Goal: Information Seeking & Learning: Learn about a topic

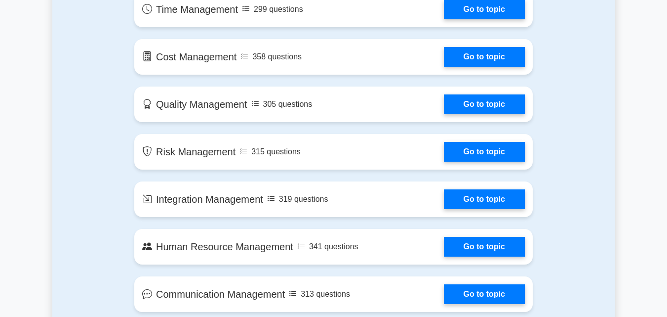
scroll to position [656, 0]
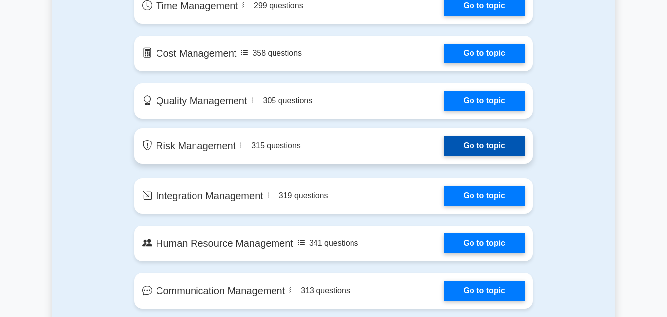
click at [504, 155] on link "Go to topic" at bounding box center [484, 146] width 81 height 20
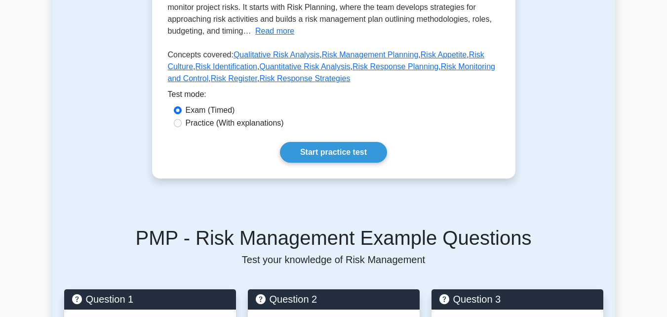
scroll to position [277, 0]
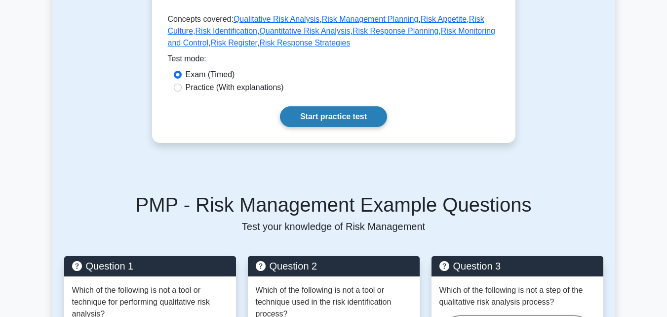
click at [353, 111] on link "Start practice test" at bounding box center [333, 116] width 107 height 21
click at [178, 85] on input "Practice (With explanations)" at bounding box center [178, 87] width 8 height 8
radio input "true"
click at [323, 110] on link "Start practice test" at bounding box center [333, 116] width 107 height 21
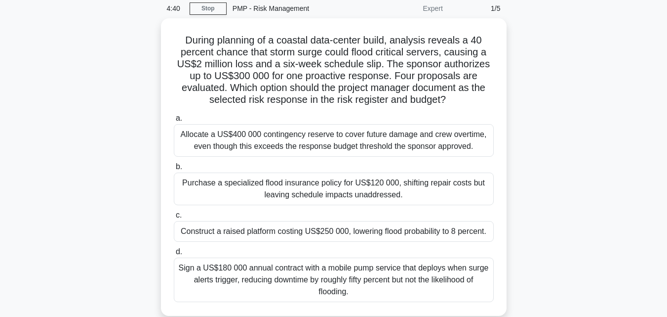
scroll to position [39, 0]
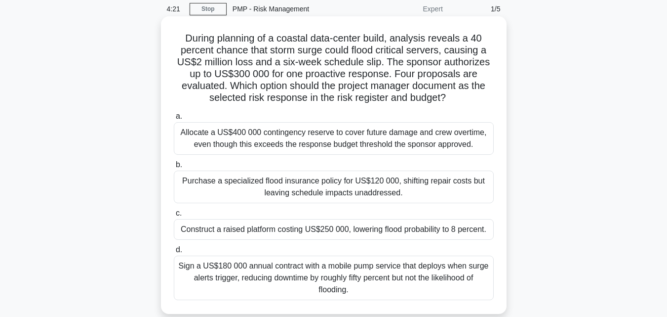
click at [361, 190] on div "Purchase a specialized flood insurance policy for US$120 000, shifting repair c…" at bounding box center [334, 186] width 320 height 33
click at [174, 168] on input "b. Purchase a specialized flood insurance policy for US$120 000, shifting repai…" at bounding box center [174, 164] width 0 height 6
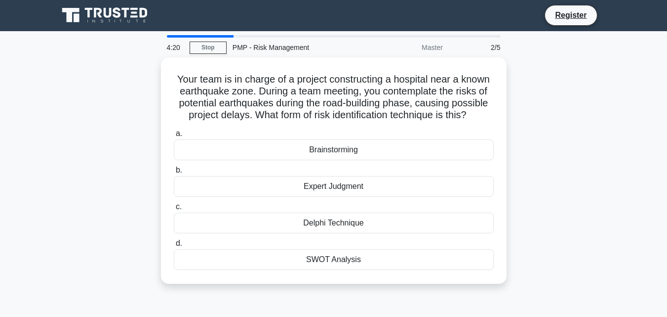
scroll to position [0, 0]
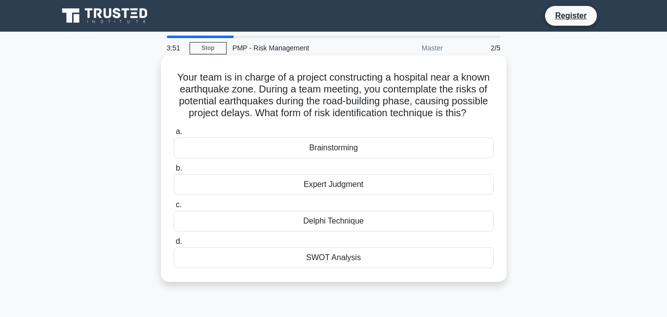
click at [350, 153] on div "Brainstorming" at bounding box center [334, 147] width 320 height 21
click at [174, 135] on input "a. Brainstorming" at bounding box center [174, 131] width 0 height 6
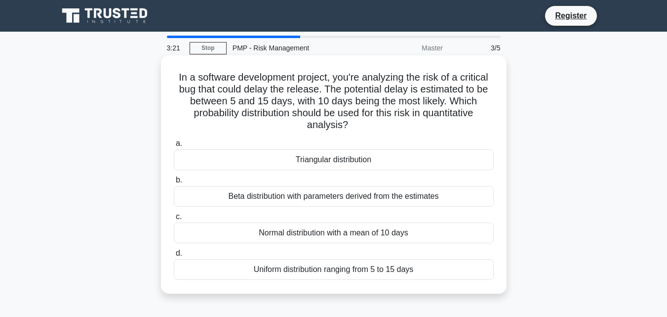
click at [355, 195] on div "Beta distribution with parameters derived from the estimates" at bounding box center [334, 196] width 320 height 21
click at [174, 183] on input "b. Beta distribution with parameters derived from the estimates" at bounding box center [174, 180] width 0 height 6
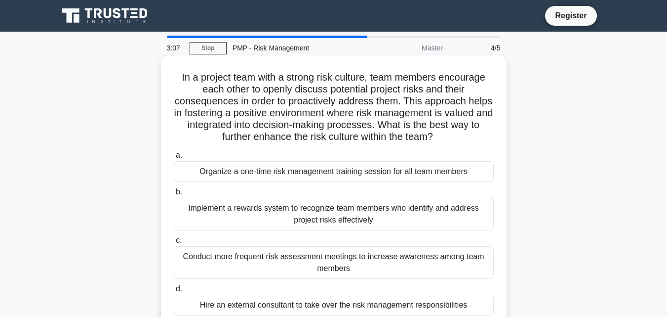
click at [358, 209] on div "Implement a rewards system to recognize team members who identify and address p…" at bounding box center [334, 214] width 320 height 33
click at [174, 195] on input "b. Implement a rewards system to recognize team members who identify and addres…" at bounding box center [174, 192] width 0 height 6
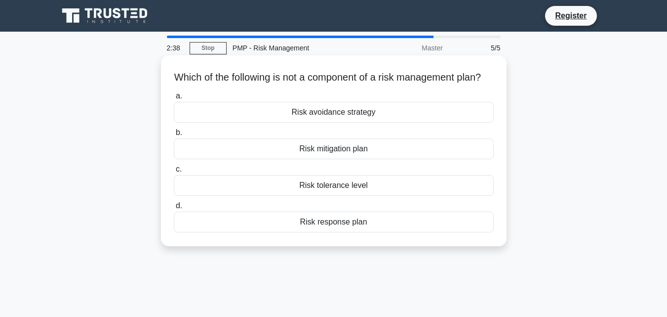
click at [360, 196] on div "Risk tolerance level" at bounding box center [334, 185] width 320 height 21
click at [174, 172] on input "c. Risk tolerance level" at bounding box center [174, 169] width 0 height 6
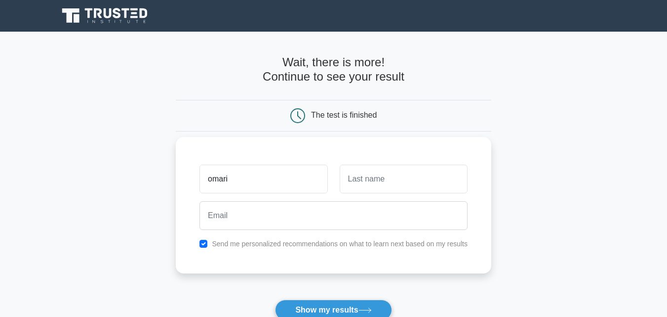
type input "omari"
click at [371, 181] on input "text" at bounding box center [404, 178] width 128 height 29
type input "Alute"
click at [214, 180] on input "omari" at bounding box center [264, 178] width 128 height 29
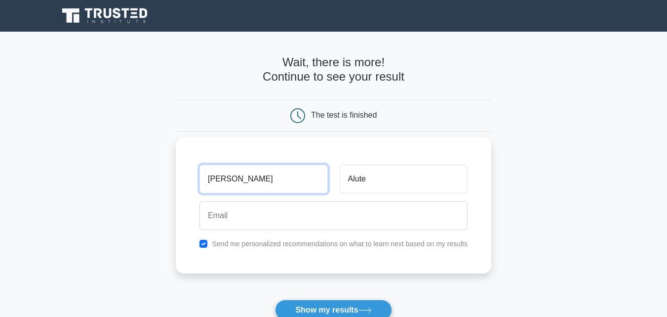
type input "Omari"
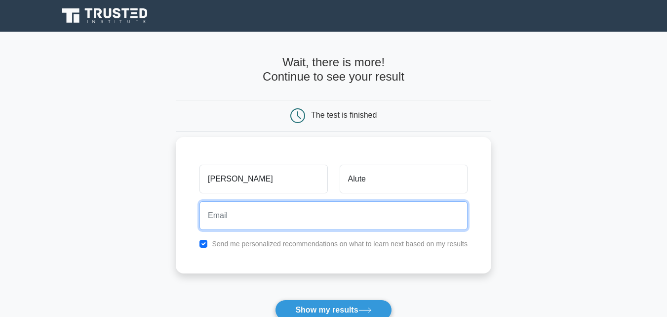
click at [220, 213] on input "email" at bounding box center [334, 215] width 268 height 29
type input "omarialute61@gmail.com"
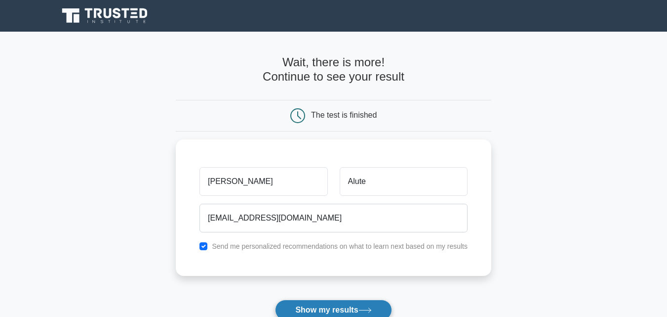
click at [327, 307] on button "Show my results" at bounding box center [333, 309] width 117 height 21
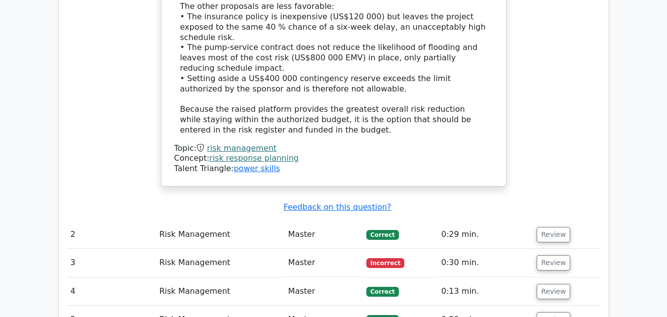
scroll to position [1304, 0]
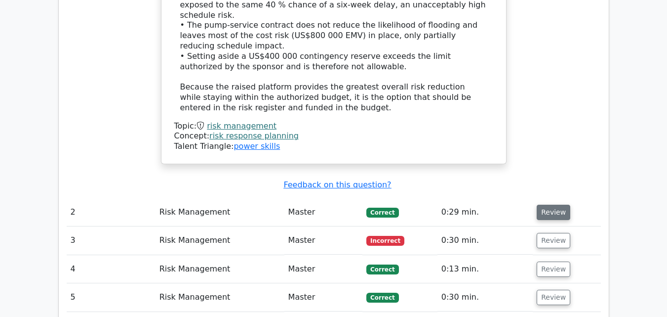
click at [556, 204] on button "Review" at bounding box center [554, 211] width 34 height 15
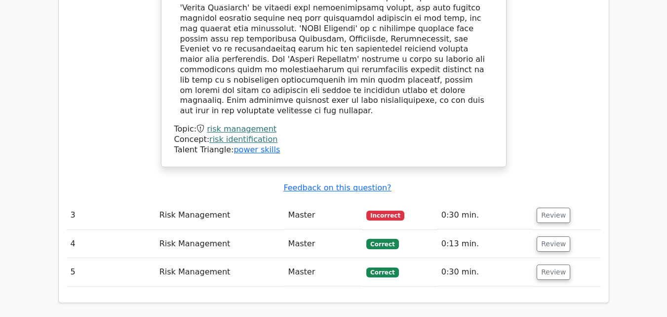
scroll to position [1857, 0]
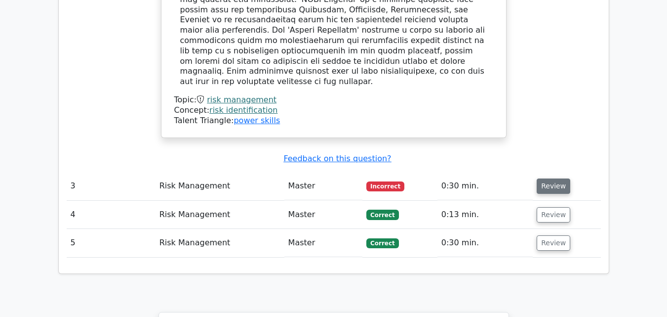
click at [557, 178] on button "Review" at bounding box center [554, 185] width 34 height 15
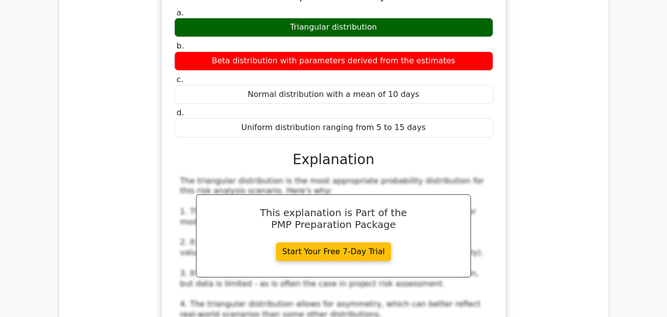
scroll to position [2410, 0]
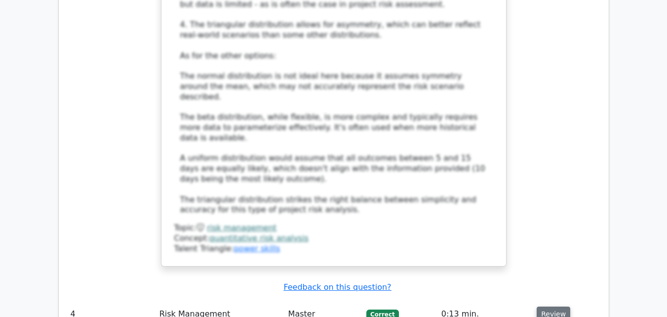
click at [558, 306] on button "Review" at bounding box center [554, 313] width 34 height 15
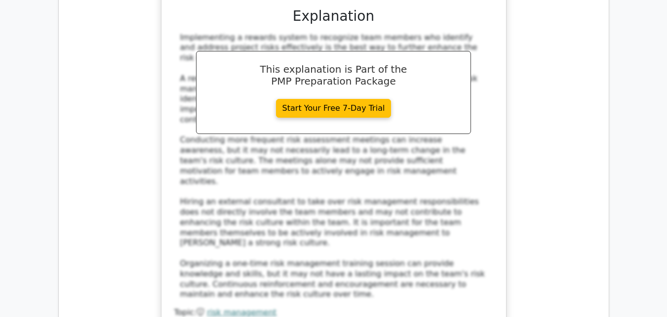
scroll to position [3003, 0]
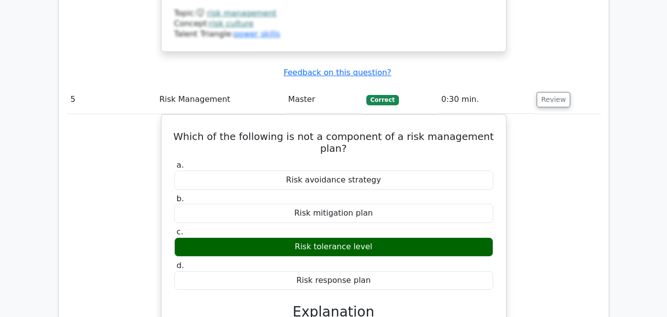
scroll to position [3293, 0]
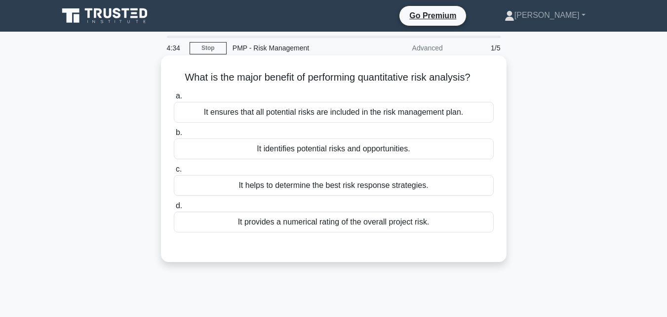
click at [353, 147] on div "It identifies potential risks and opportunities." at bounding box center [334, 148] width 320 height 21
click at [174, 136] on input "b. It identifies potential risks and opportunities." at bounding box center [174, 132] width 0 height 6
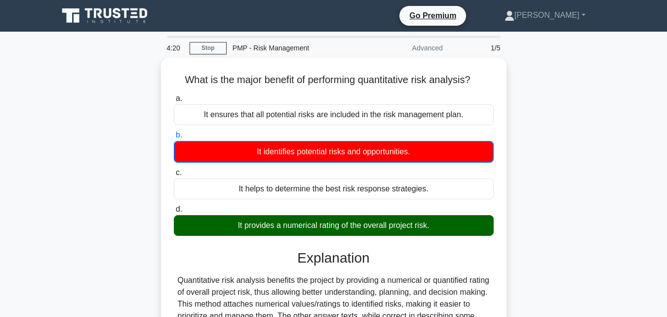
scroll to position [217, 0]
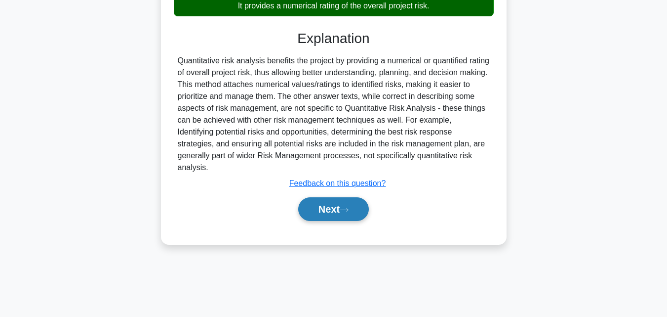
click at [338, 207] on button "Next" at bounding box center [333, 209] width 71 height 24
click at [327, 208] on button "Next" at bounding box center [333, 209] width 71 height 24
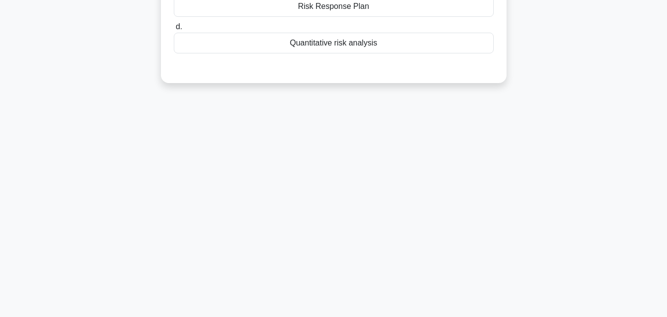
click at [327, 208] on div "4:12 Stop PMP - Risk Management Advanced 2/5 The project team has identified se…" at bounding box center [333, 66] width 563 height 494
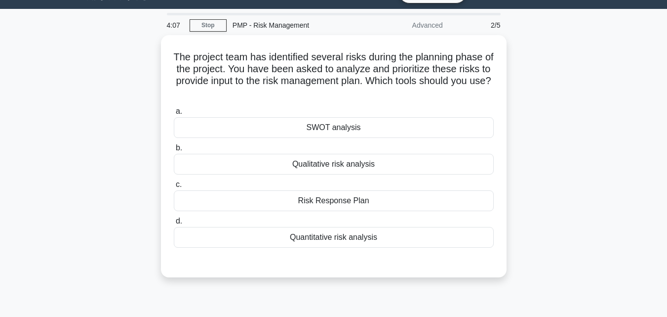
scroll to position [19, 0]
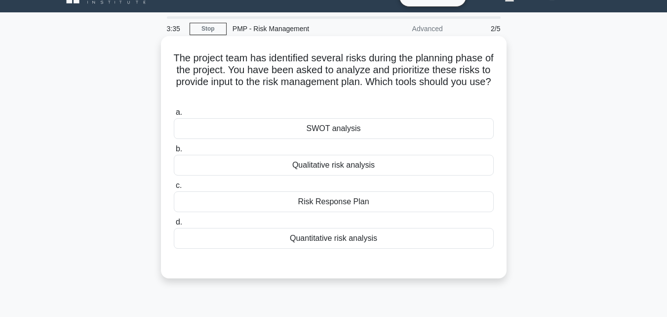
click at [338, 124] on div "SWOT analysis" at bounding box center [334, 128] width 320 height 21
click at [174, 116] on input "a. SWOT analysis" at bounding box center [174, 112] width 0 height 6
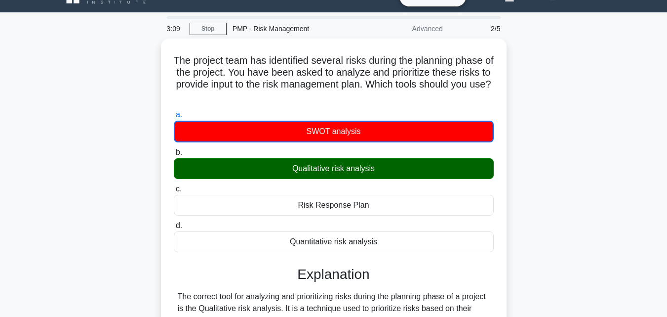
scroll to position [217, 0]
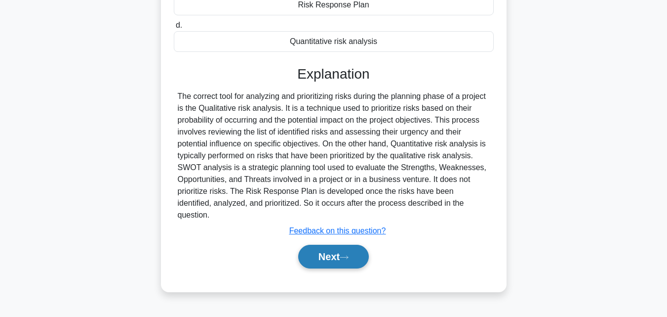
click at [345, 244] on button "Next" at bounding box center [333, 256] width 71 height 24
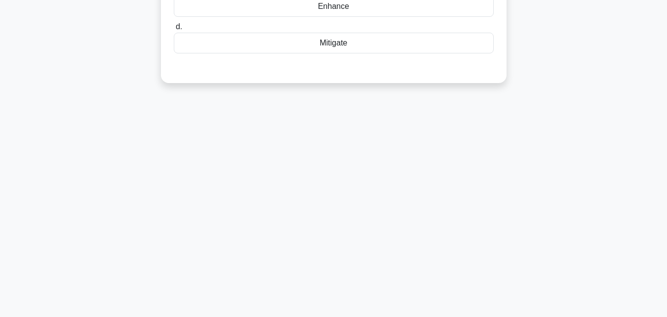
scroll to position [0, 0]
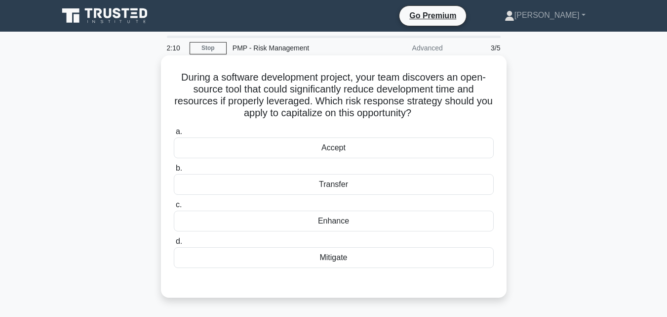
click at [337, 258] on div "Mitigate" at bounding box center [334, 257] width 320 height 21
click at [174, 244] on input "d. Mitigate" at bounding box center [174, 241] width 0 height 6
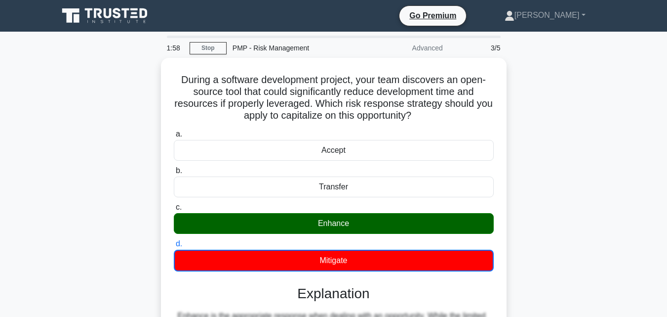
scroll to position [217, 0]
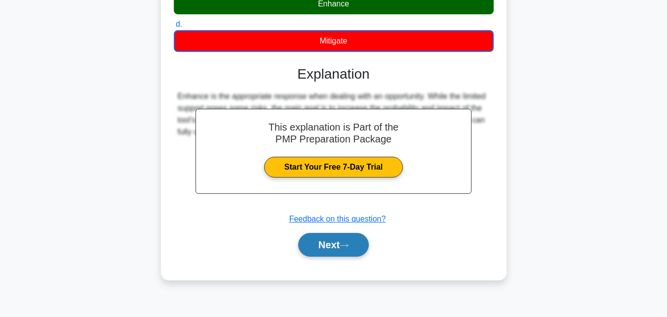
click at [339, 244] on button "Next" at bounding box center [333, 245] width 71 height 24
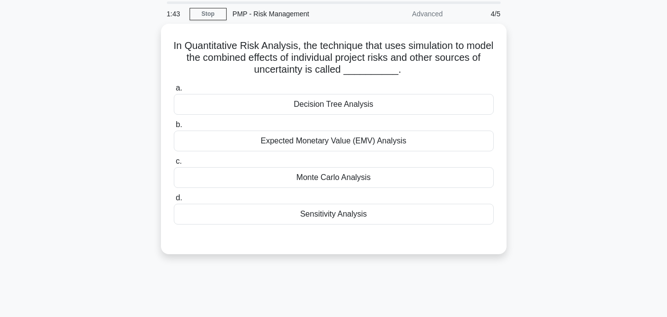
scroll to position [19, 0]
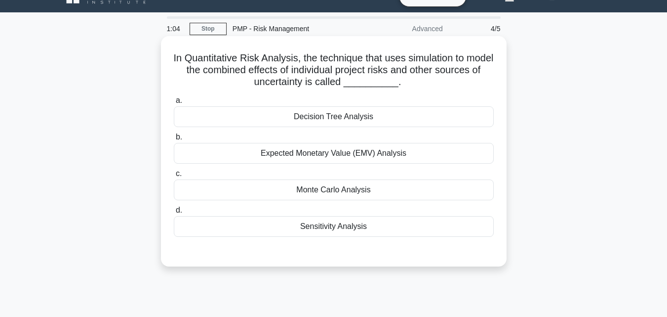
click at [398, 153] on div "Expected Monetary Value (EMV) Analysis" at bounding box center [334, 153] width 320 height 21
click at [174, 140] on input "b. Expected Monetary Value (EMV) Analysis" at bounding box center [174, 137] width 0 height 6
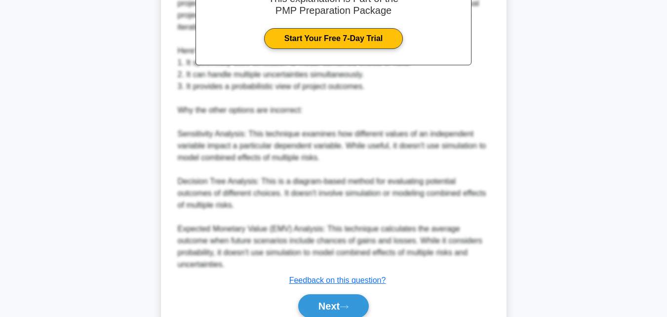
scroll to position [365, 0]
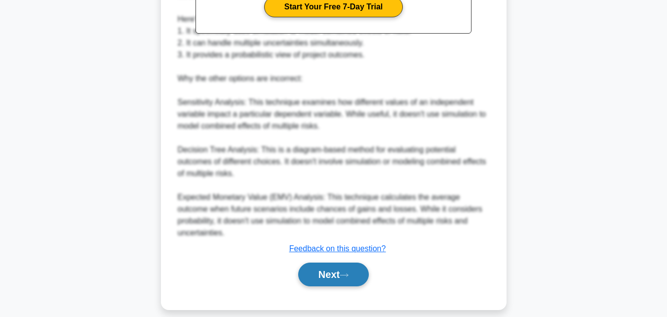
click at [344, 268] on button "Next" at bounding box center [333, 274] width 71 height 24
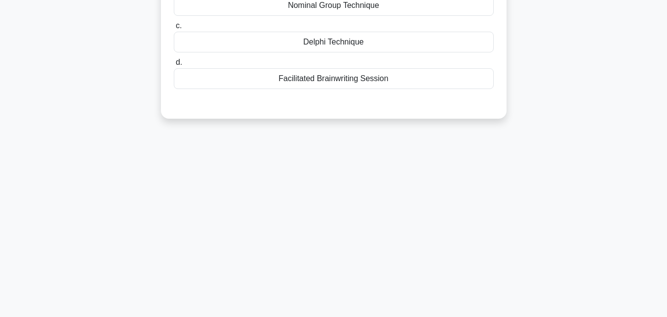
scroll to position [0, 0]
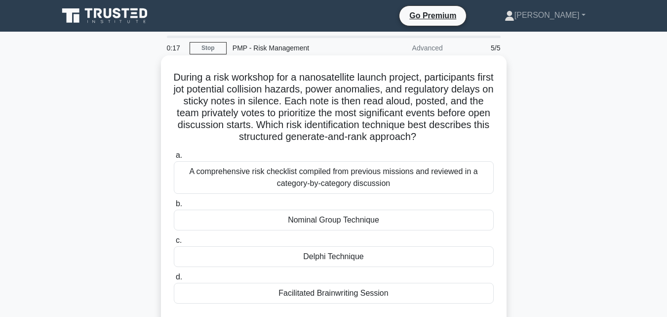
click at [359, 220] on div "Nominal Group Technique" at bounding box center [334, 219] width 320 height 21
click at [174, 207] on input "b. Nominal Group Technique" at bounding box center [174, 204] width 0 height 6
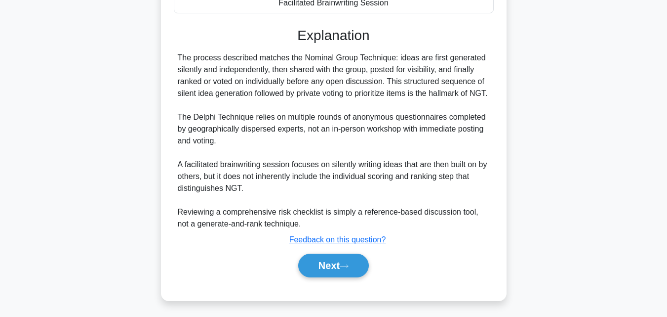
scroll to position [305, 0]
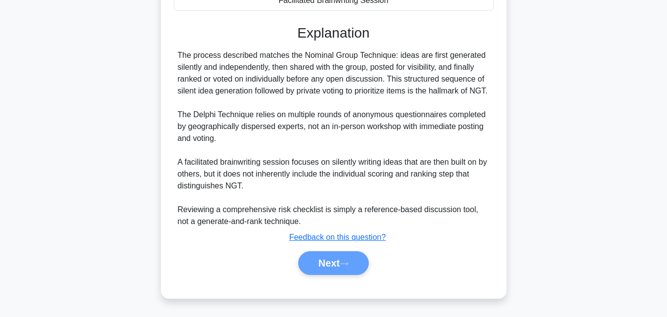
click at [335, 263] on div "Next" at bounding box center [334, 263] width 324 height 24
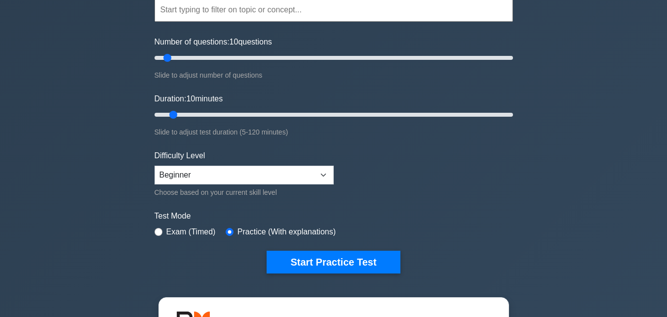
scroll to position [119, 0]
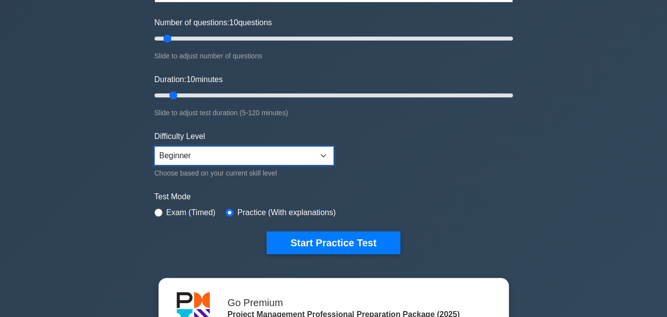
click at [323, 155] on select "Beginner Intermediate Expert" at bounding box center [244, 155] width 179 height 19
select select "expert"
click at [155, 146] on select "Beginner Intermediate Expert" at bounding box center [244, 155] width 179 height 19
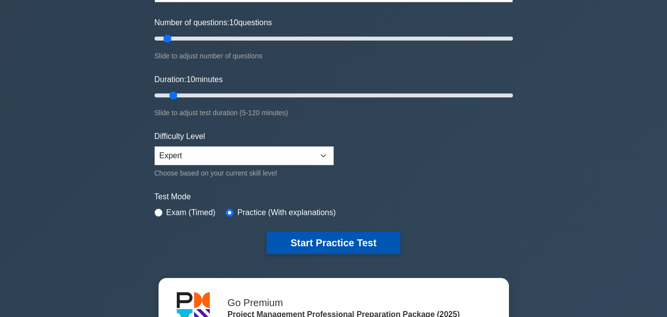
click at [304, 241] on button "Start Practice Test" at bounding box center [333, 242] width 133 height 23
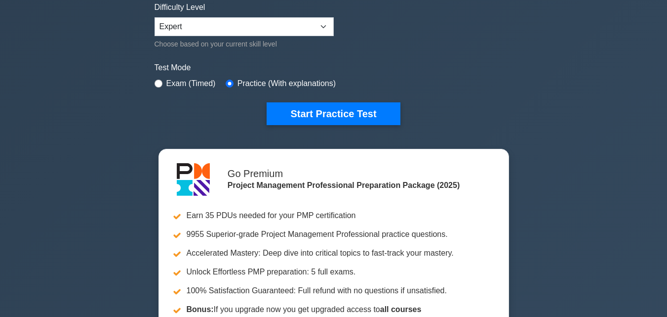
scroll to position [257, 0]
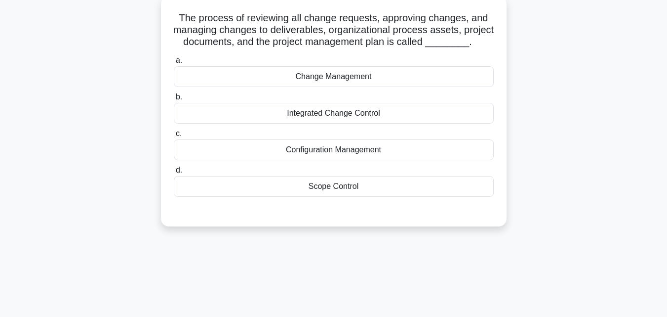
click at [369, 160] on div "Configuration Management" at bounding box center [334, 149] width 320 height 21
click at [174, 137] on input "c. Configuration Management" at bounding box center [174, 133] width 0 height 6
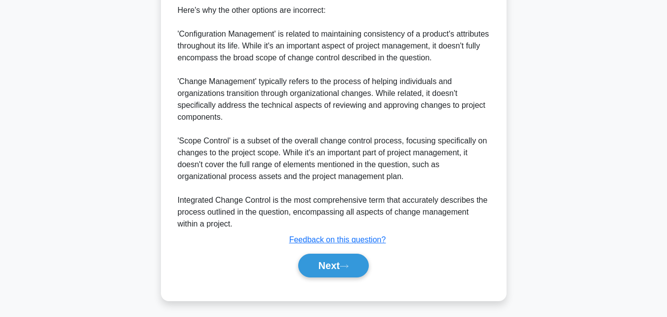
scroll to position [395, 0]
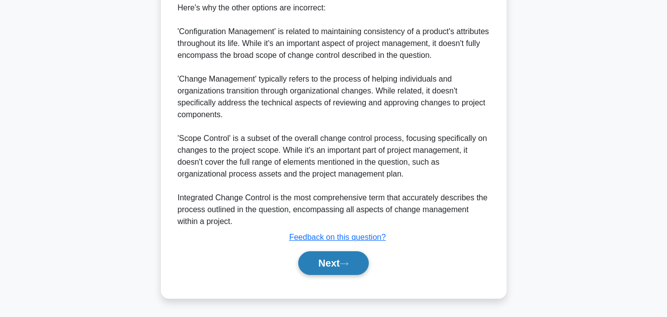
click at [338, 264] on button "Next" at bounding box center [333, 263] width 71 height 24
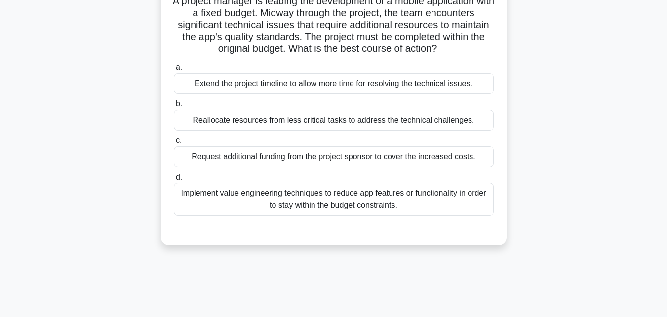
scroll to position [59, 0]
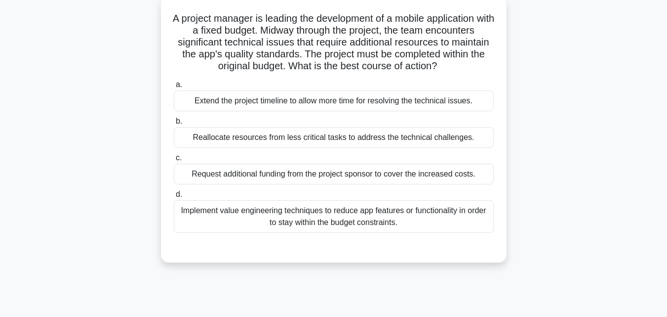
click at [390, 173] on div "Request additional funding from the project sponsor to cover the increased cost…" at bounding box center [334, 173] width 320 height 21
click at [174, 161] on input "c. Request additional funding from the project sponsor to cover the increased c…" at bounding box center [174, 158] width 0 height 6
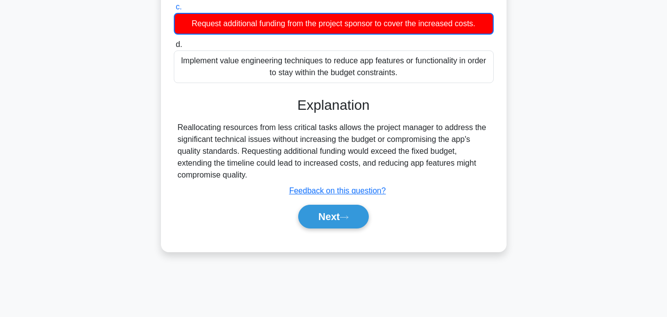
scroll to position [217, 0]
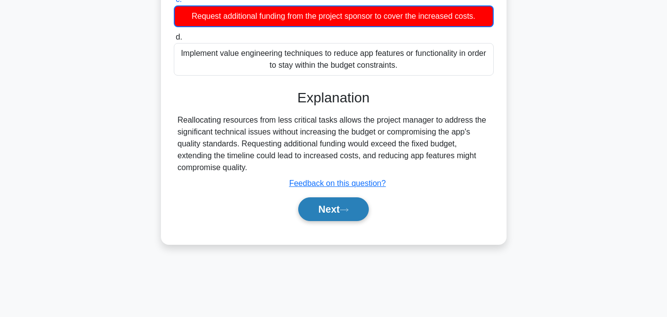
click at [354, 213] on button "Next" at bounding box center [333, 209] width 71 height 24
click at [335, 208] on button "Next" at bounding box center [333, 209] width 71 height 24
click at [349, 208] on icon at bounding box center [344, 209] width 9 height 5
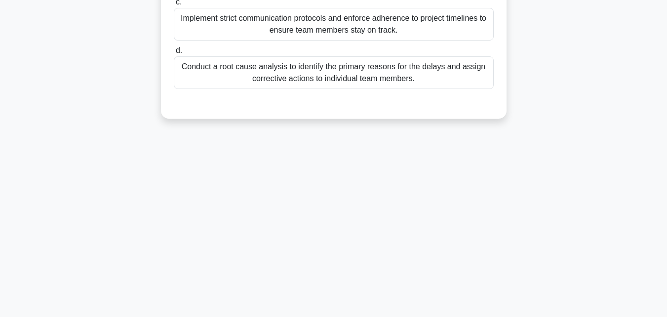
scroll to position [0, 0]
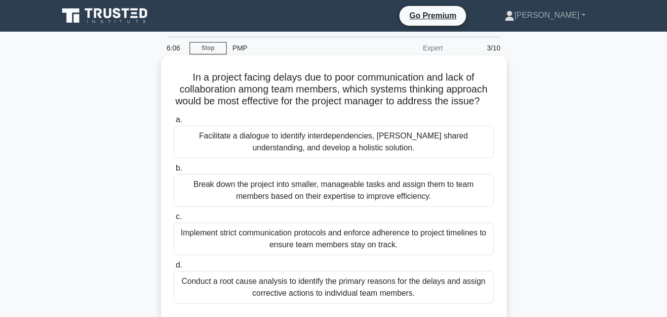
click at [376, 248] on div "Implement strict communication protocols and enforce adherence to project timel…" at bounding box center [334, 238] width 320 height 33
click at [174, 220] on input "c. Implement strict communication protocols and enforce adherence to project ti…" at bounding box center [174, 216] width 0 height 6
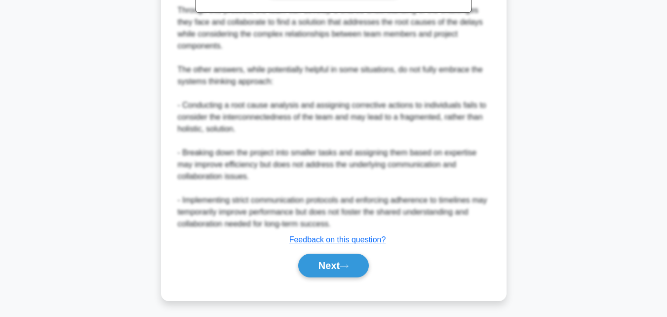
scroll to position [448, 0]
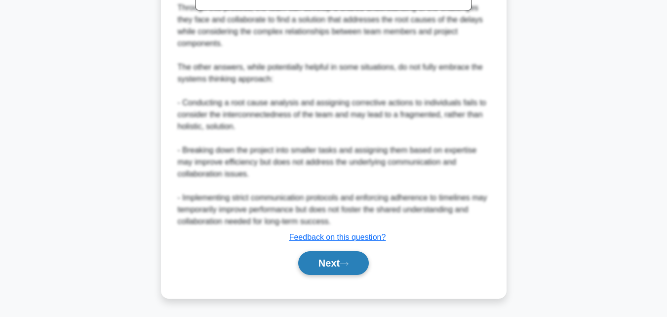
click at [348, 257] on button "Next" at bounding box center [333, 263] width 71 height 24
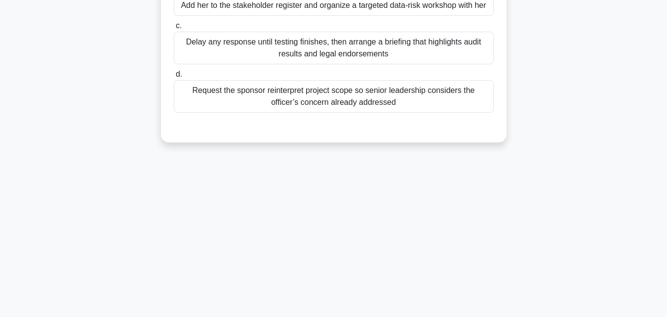
scroll to position [217, 0]
click at [332, 262] on div "5:54 Stop PMP Expert 4/10 Two weeks before user-acceptance testing, a newly app…" at bounding box center [333, 66] width 563 height 494
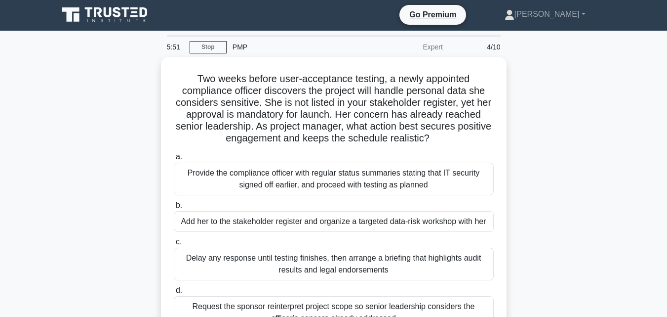
scroll to position [0, 0]
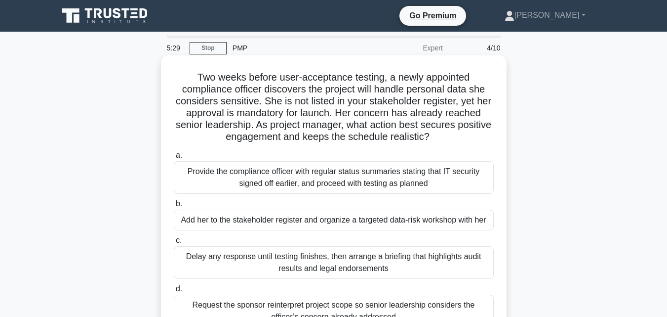
click at [366, 184] on div "Provide the compliance officer with regular status summaries stating that IT se…" at bounding box center [334, 177] width 320 height 33
click at [174, 159] on input "a. Provide the compliance officer with regular status summaries stating that IT…" at bounding box center [174, 155] width 0 height 6
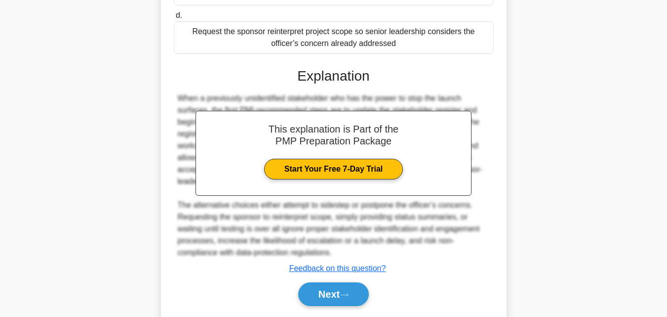
scroll to position [318, 0]
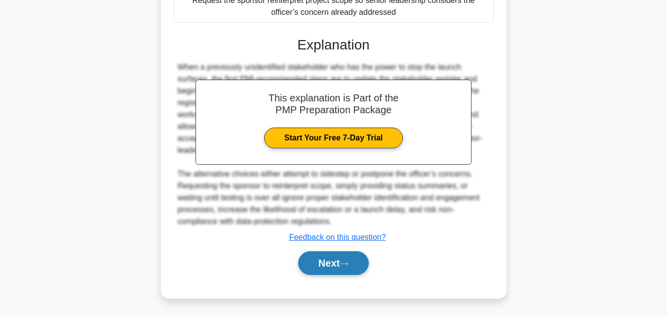
click at [323, 266] on button "Next" at bounding box center [333, 263] width 71 height 24
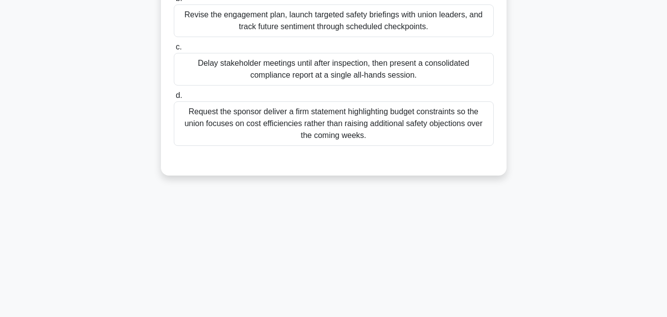
click at [344, 29] on div "Revise the engagement plan, launch targeted safety briefings with union leaders…" at bounding box center [334, 20] width 320 height 33
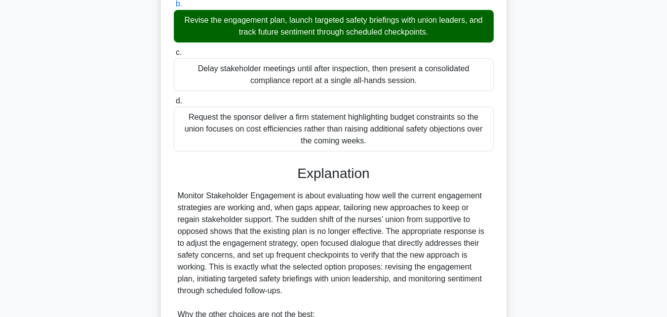
scroll to position [388, 0]
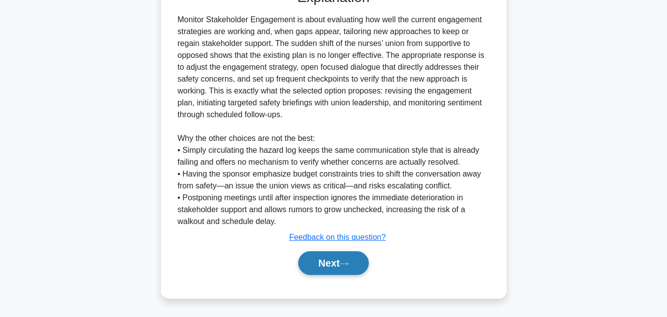
click at [338, 262] on button "Next" at bounding box center [333, 263] width 71 height 24
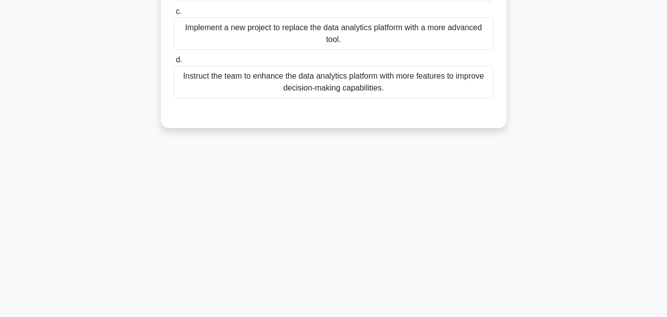
click at [367, 32] on div "Implement a new project to replace the data analytics platform with a more adva…" at bounding box center [334, 33] width 320 height 33
click at [174, 15] on input "c. Implement a new project to replace the data analytics platform with a more a…" at bounding box center [174, 11] width 0 height 6
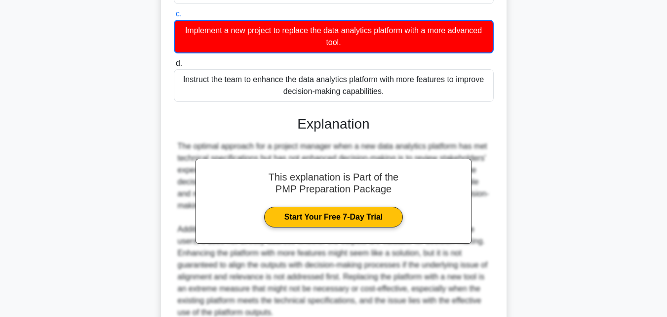
scroll to position [306, 0]
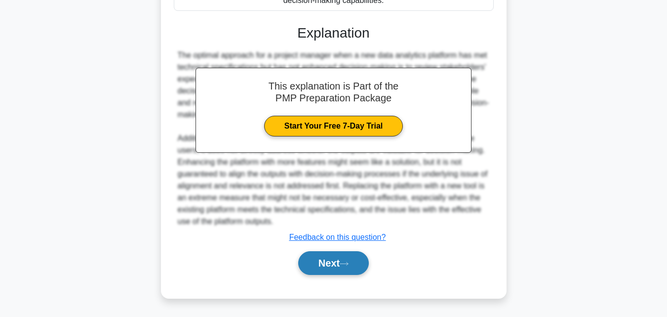
click at [358, 265] on button "Next" at bounding box center [333, 263] width 71 height 24
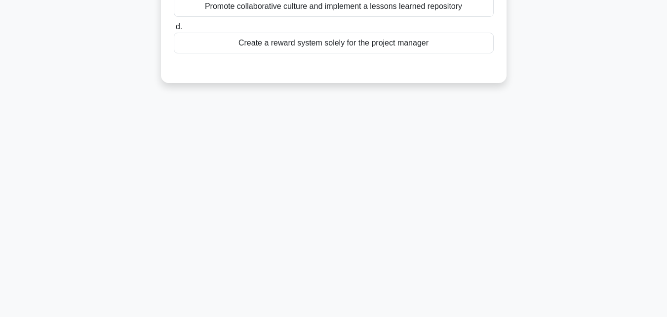
scroll to position [0, 0]
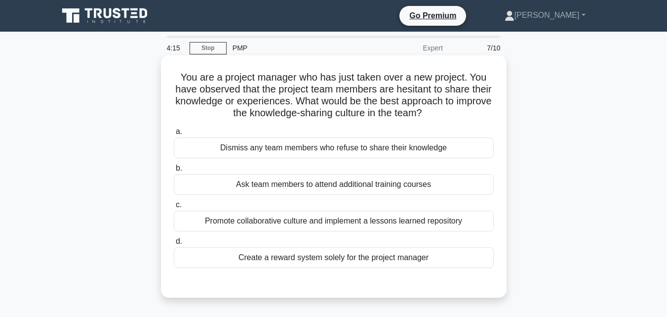
click at [342, 258] on div "Create a reward system solely for the project manager" at bounding box center [334, 257] width 320 height 21
click at [174, 244] on input "d. Create a reward system solely for the project manager" at bounding box center [174, 241] width 0 height 6
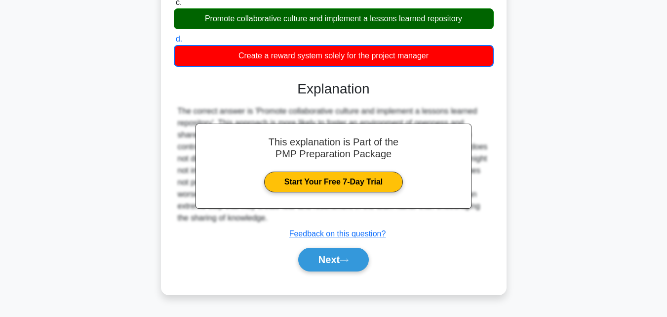
scroll to position [217, 0]
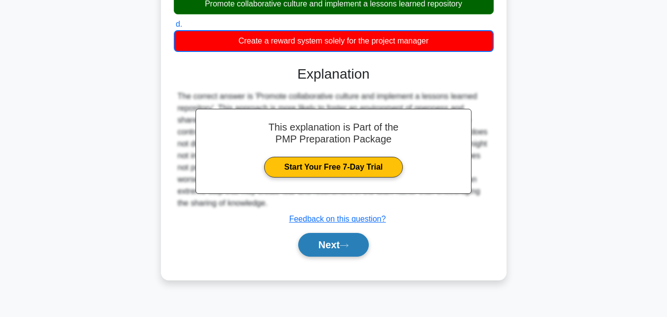
click at [334, 245] on button "Next" at bounding box center [333, 245] width 71 height 24
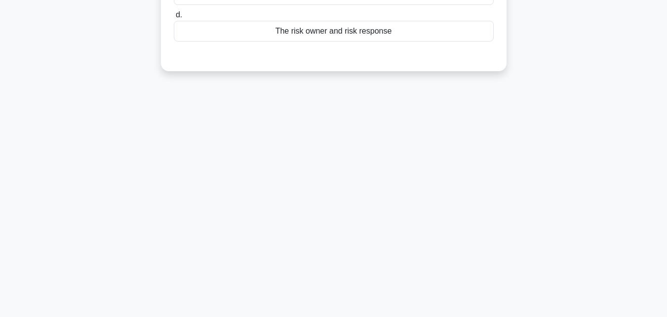
scroll to position [0, 0]
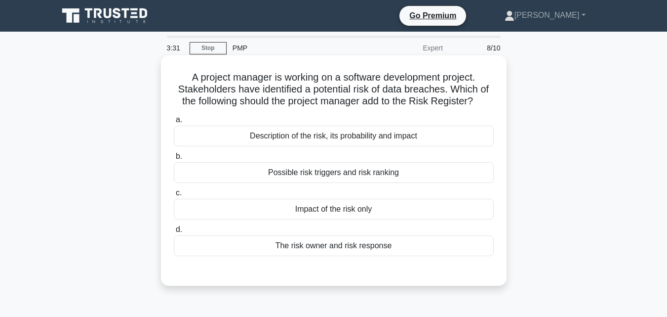
click at [354, 245] on div "The risk owner and risk response" at bounding box center [334, 245] width 320 height 21
click at [174, 233] on input "d. The risk owner and risk response" at bounding box center [174, 229] width 0 height 6
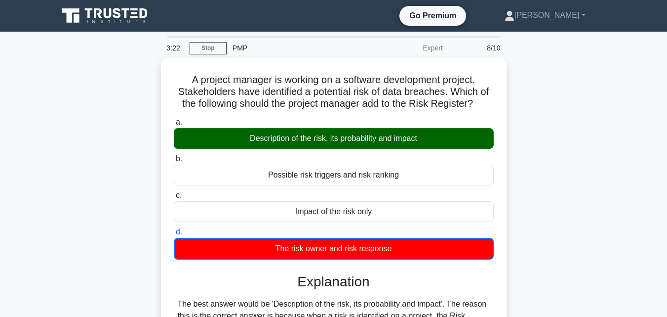
scroll to position [217, 0]
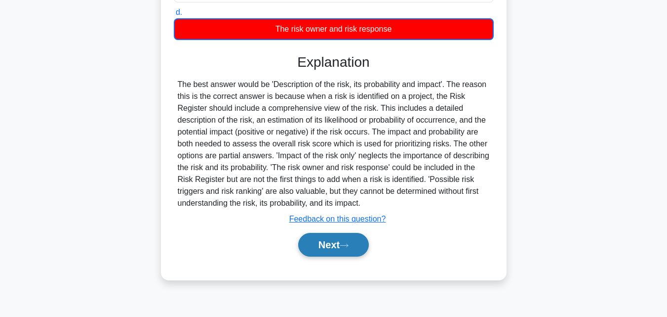
click at [326, 244] on button "Next" at bounding box center [333, 245] width 71 height 24
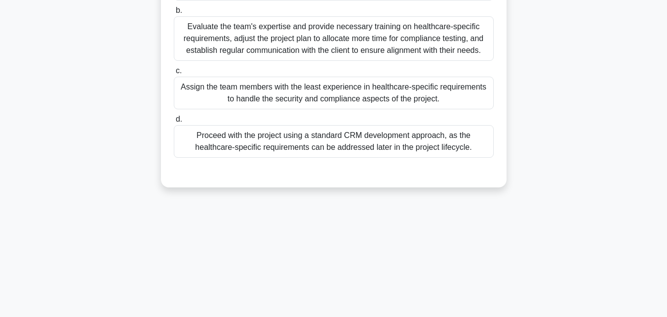
click at [306, 146] on div "Proceed with the project using a standard CRM development approach, as the heal…" at bounding box center [334, 141] width 320 height 33
click at [174, 122] on input "d. Proceed with the project using a standard CRM development approach, as the h…" at bounding box center [174, 119] width 0 height 6
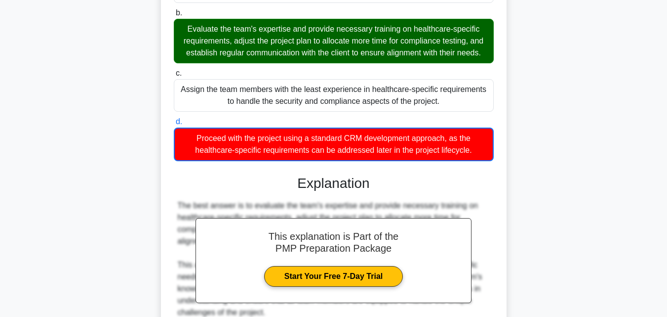
scroll to position [436, 0]
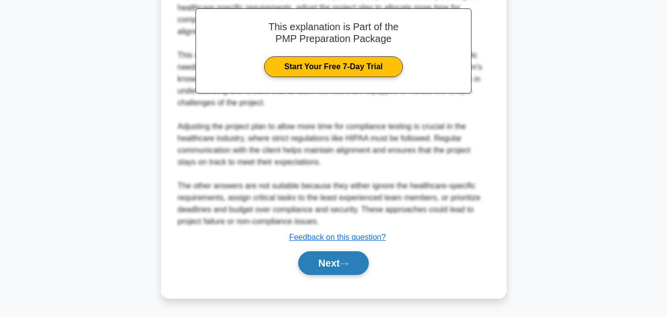
click at [343, 261] on button "Next" at bounding box center [333, 263] width 71 height 24
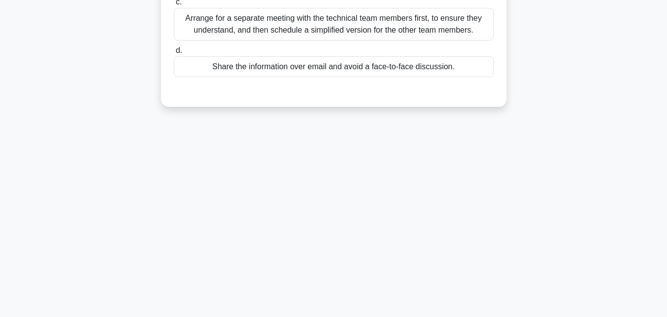
scroll to position [0, 0]
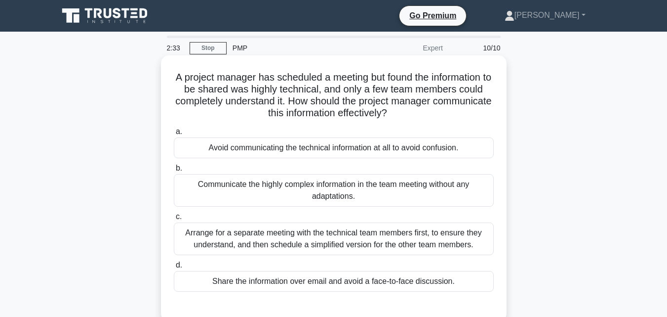
click at [363, 244] on div "Arrange for a separate meeting with the technical team members first, to ensure…" at bounding box center [334, 238] width 320 height 33
click at [174, 220] on input "c. Arrange for a separate meeting with the technical team members first, to ens…" at bounding box center [174, 216] width 0 height 6
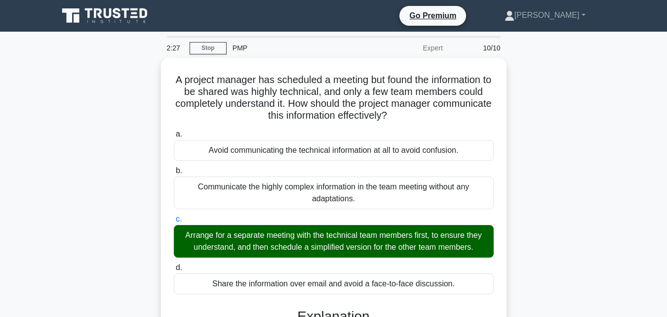
scroll to position [245, 0]
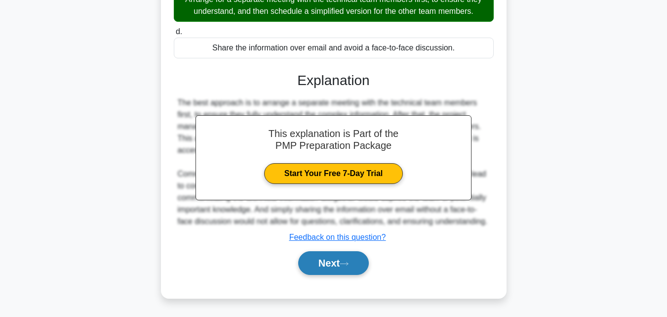
click at [322, 263] on button "Next" at bounding box center [333, 263] width 71 height 24
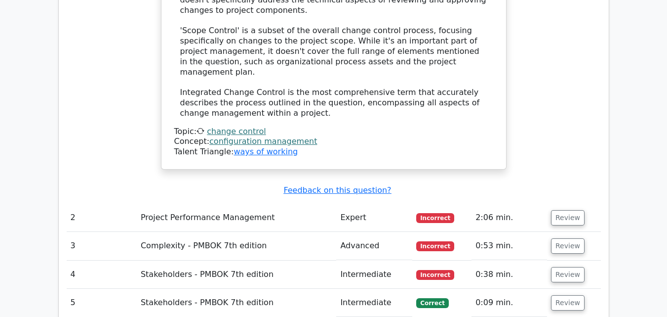
scroll to position [1383, 0]
